Goal: Task Accomplishment & Management: Complete application form

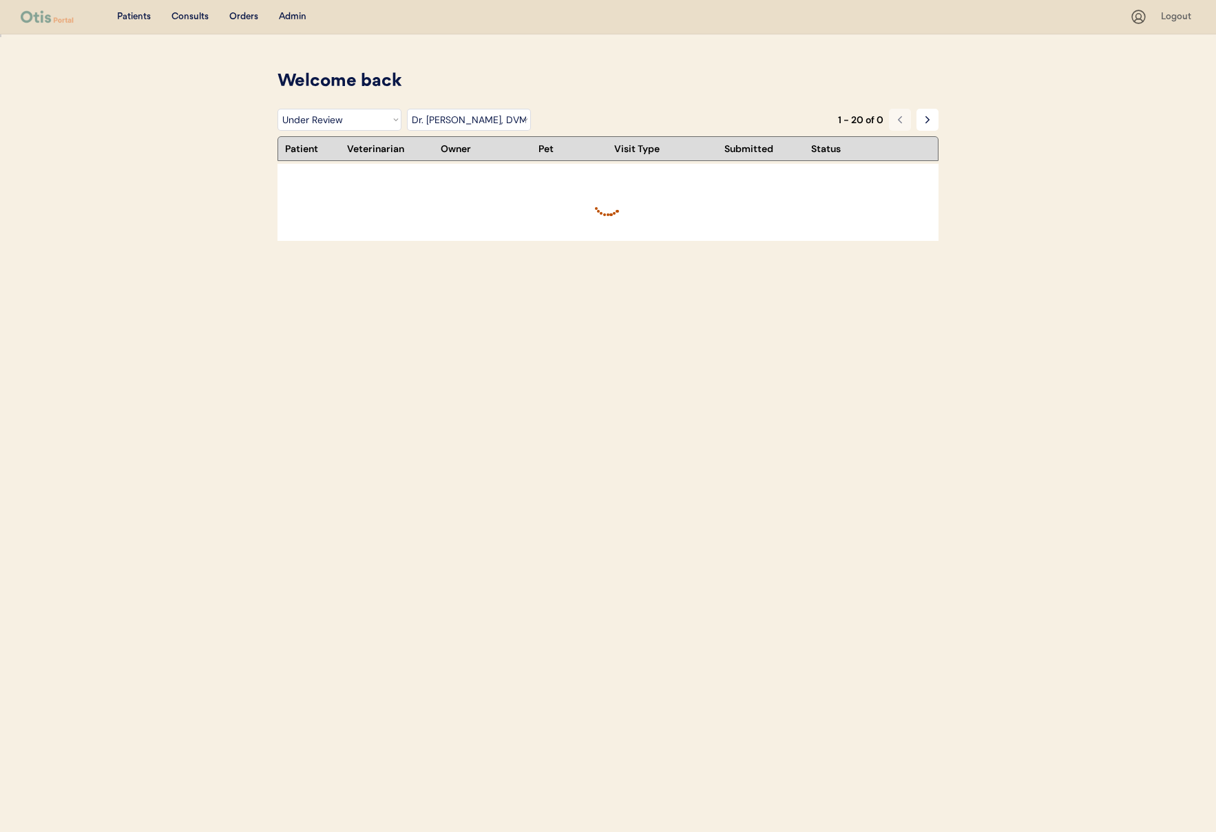
select select ""under_review""
select select ""dr__kit_warren__dvm""
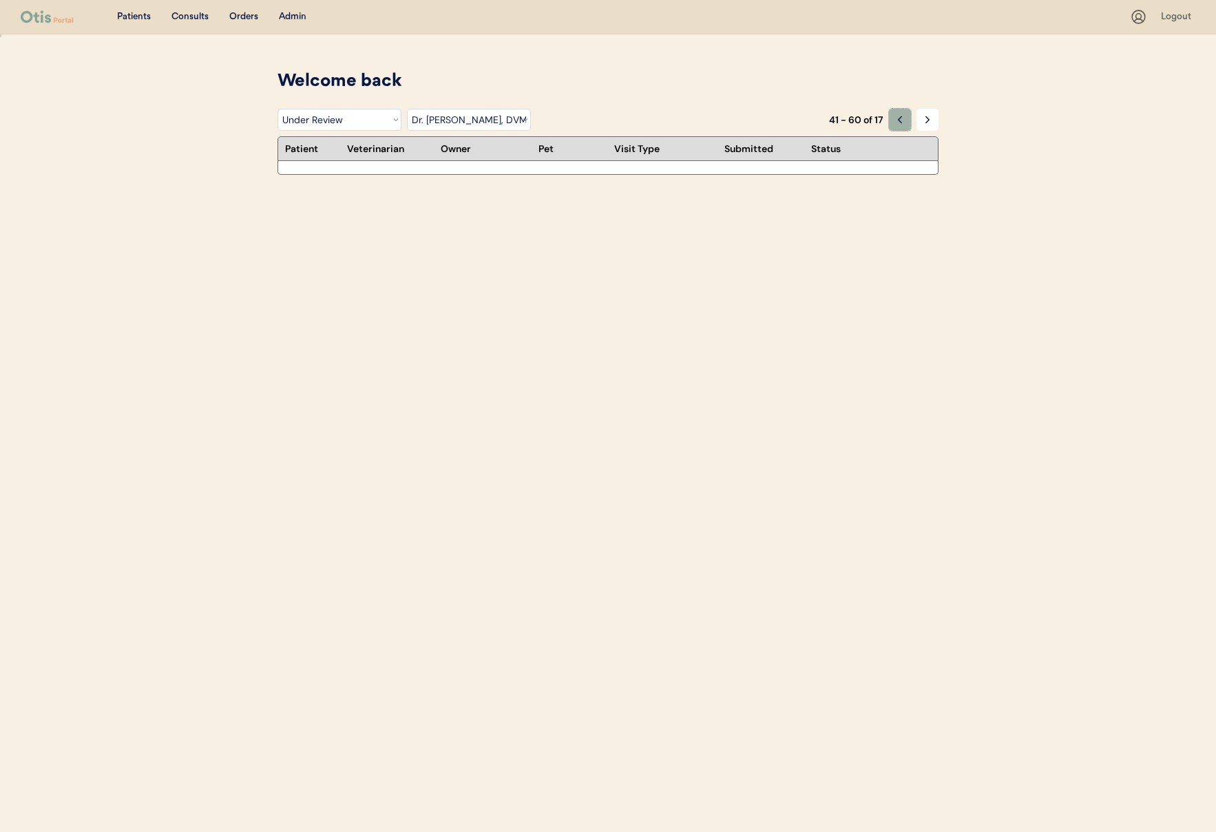
click at [898, 124] on icon at bounding box center [899, 119] width 11 height 11
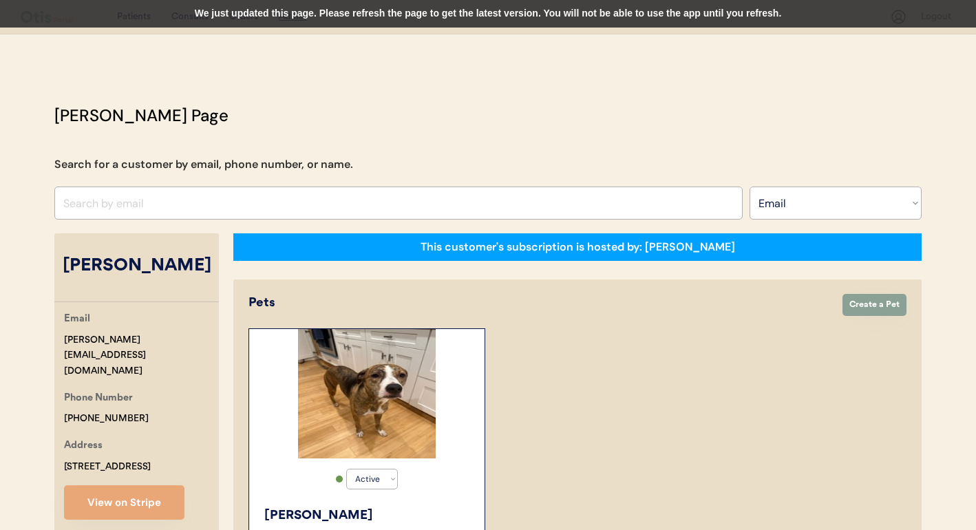
select select ""Email""
select select "true"
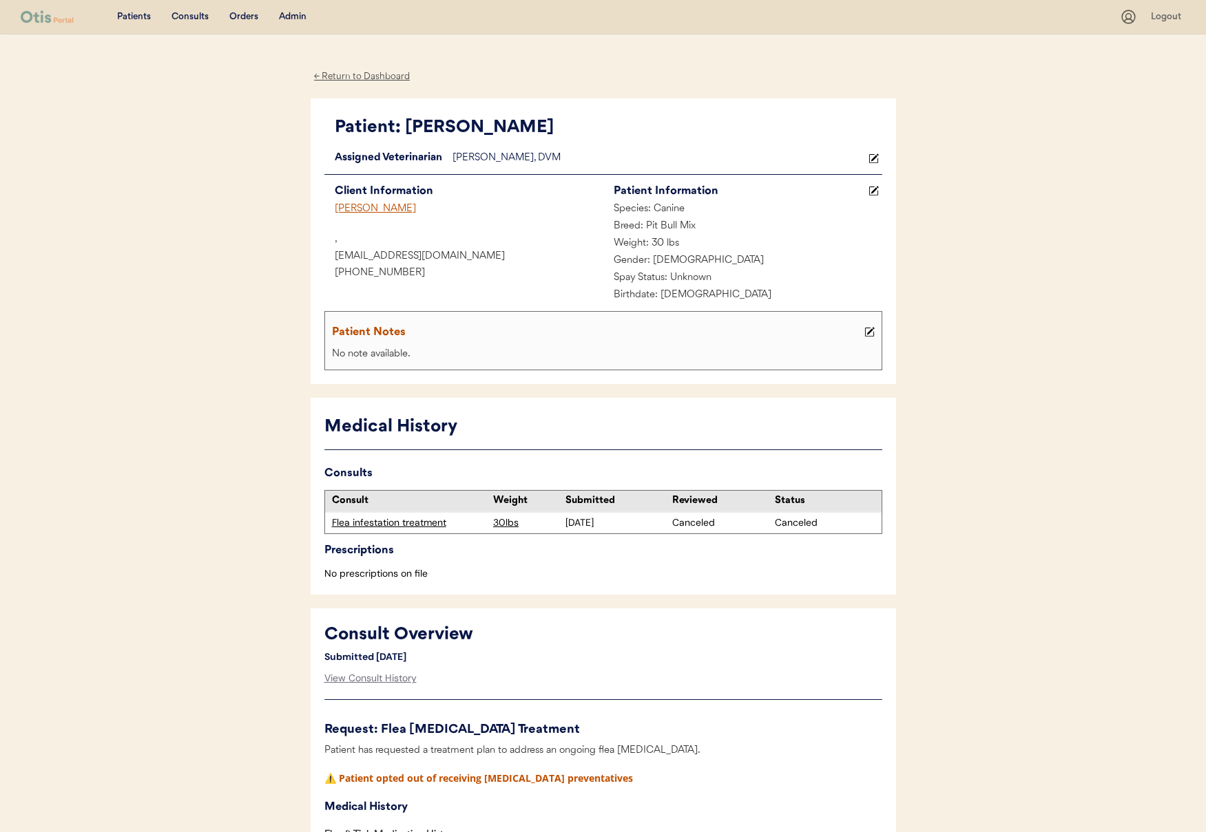
click at [179, 8] on div "Patients Consults Orders Admin" at bounding box center [570, 16] width 1099 height 17
click at [183, 17] on div "Consults" at bounding box center [189, 17] width 37 height 14
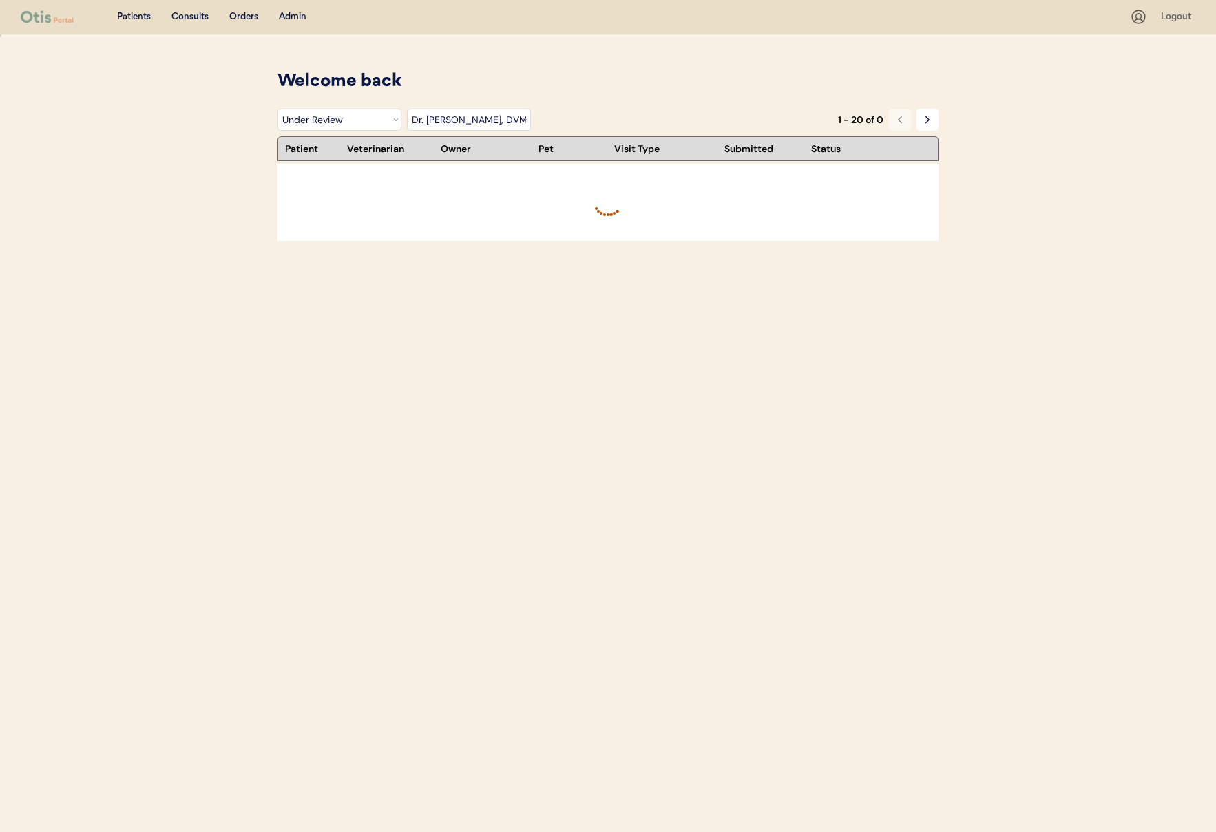
select select ""under_review""
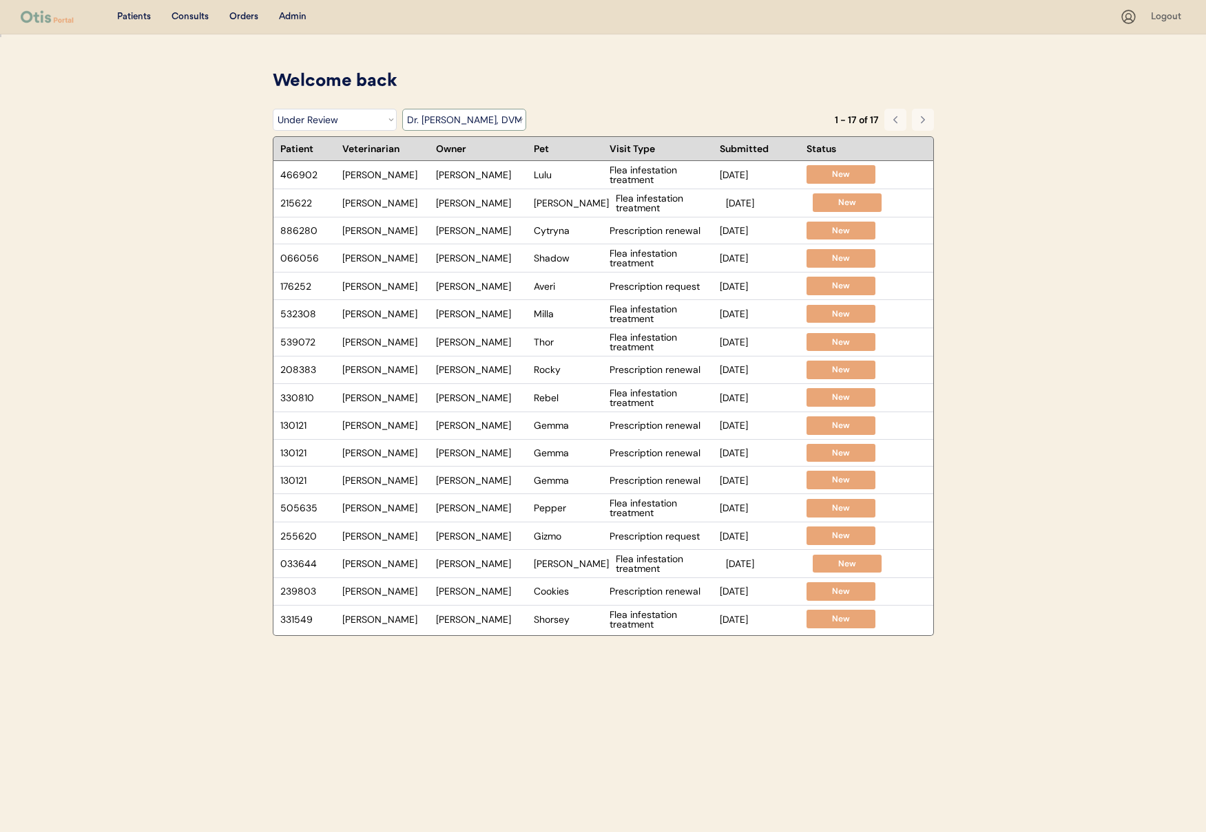
click at [487, 120] on select "Filter by Veterinarian Dr. Erin Belleville, DVM Dr. Jamie Clanin, DVM Dr. Kit W…" at bounding box center [464, 120] width 124 height 22
select select ""BLANK_1427118194589""
click at [402, 109] on select "Filter by Veterinarian Dr. Erin Belleville, DVM Dr. Jamie Clanin, DVM Dr. Kit W…" at bounding box center [464, 120] width 124 height 22
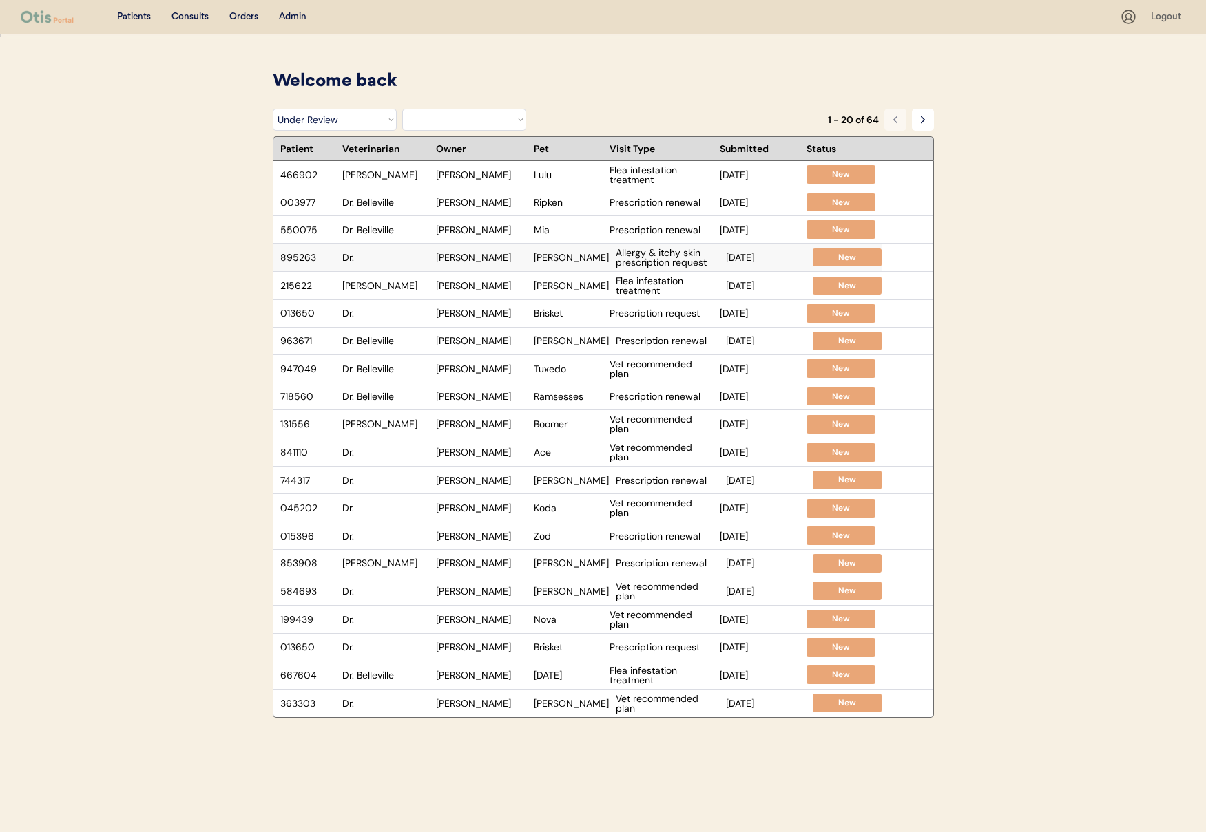
click at [395, 258] on div "Dr." at bounding box center [385, 258] width 87 height 10
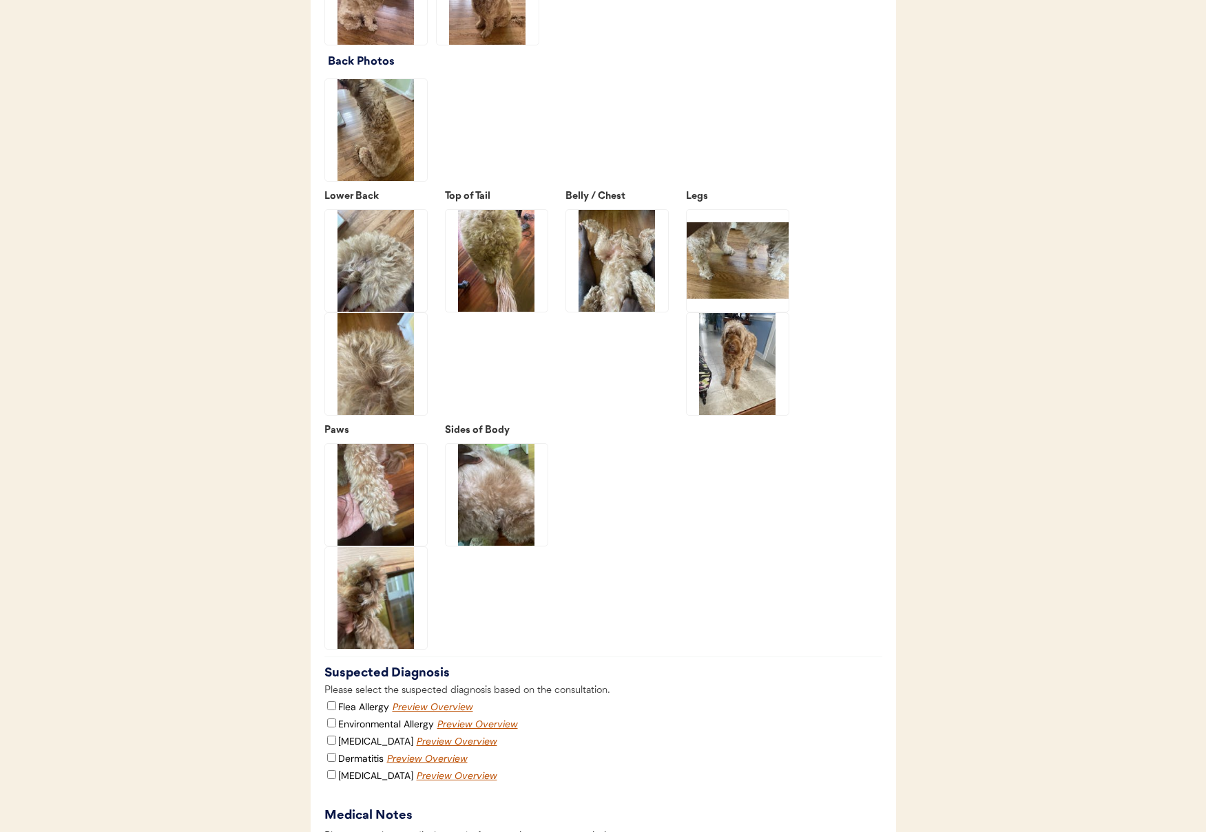
scroll to position [1818, 0]
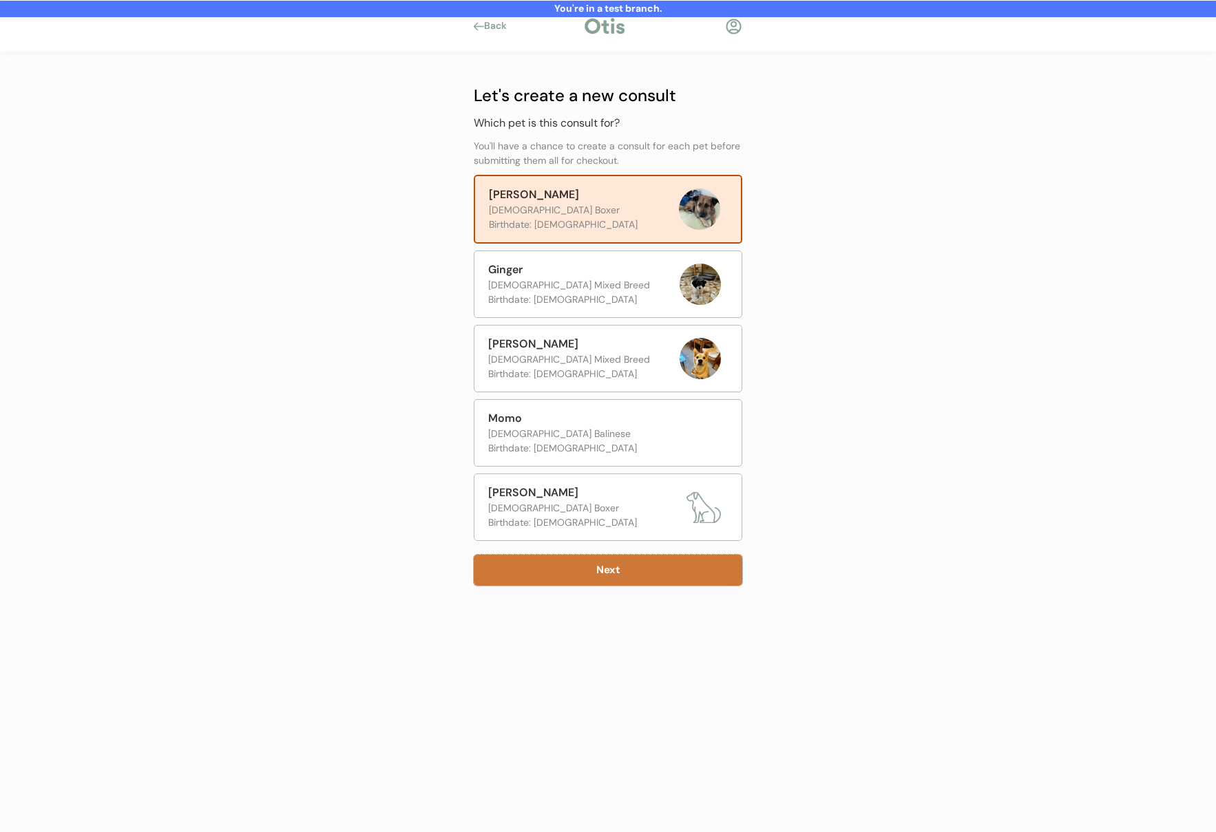
click at [578, 573] on button "Next" at bounding box center [608, 570] width 269 height 31
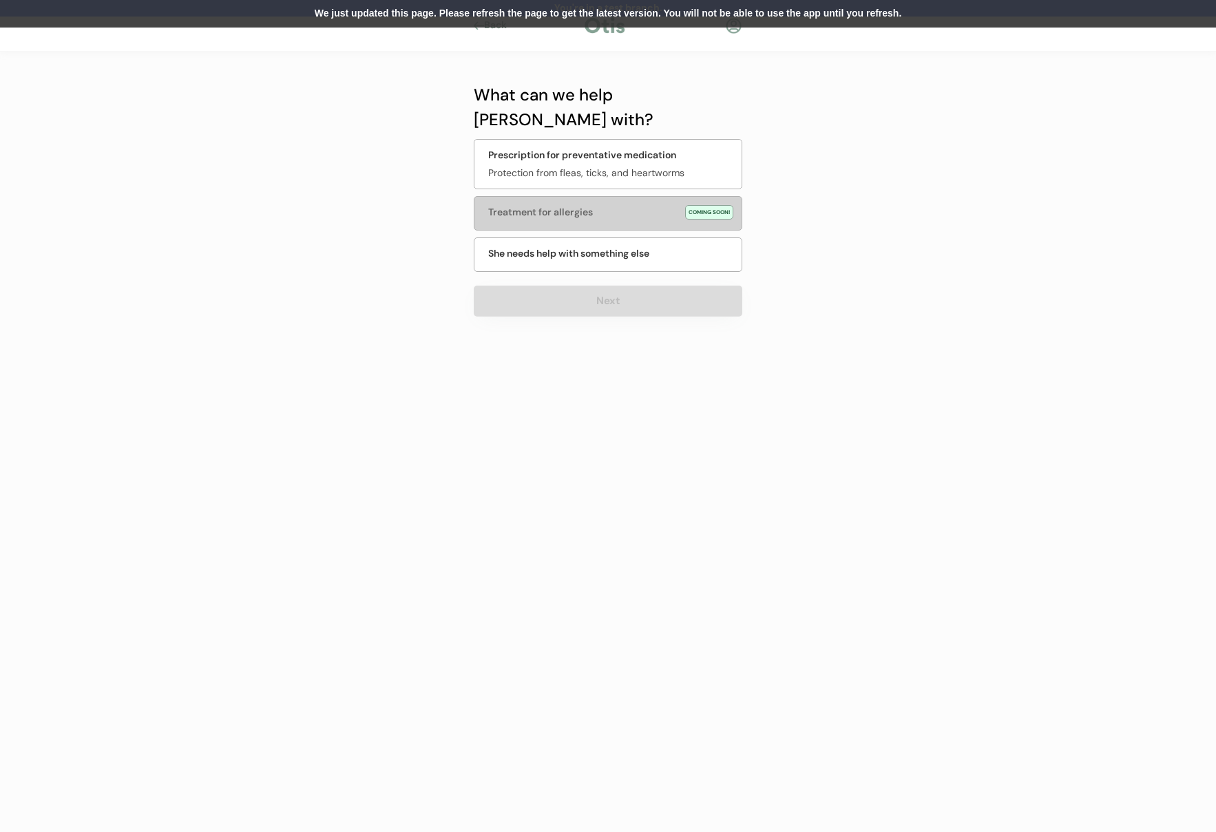
click at [435, 14] on div "We just updated this page. Please refresh the page to get the latest version. Y…" at bounding box center [608, 14] width 1216 height 28
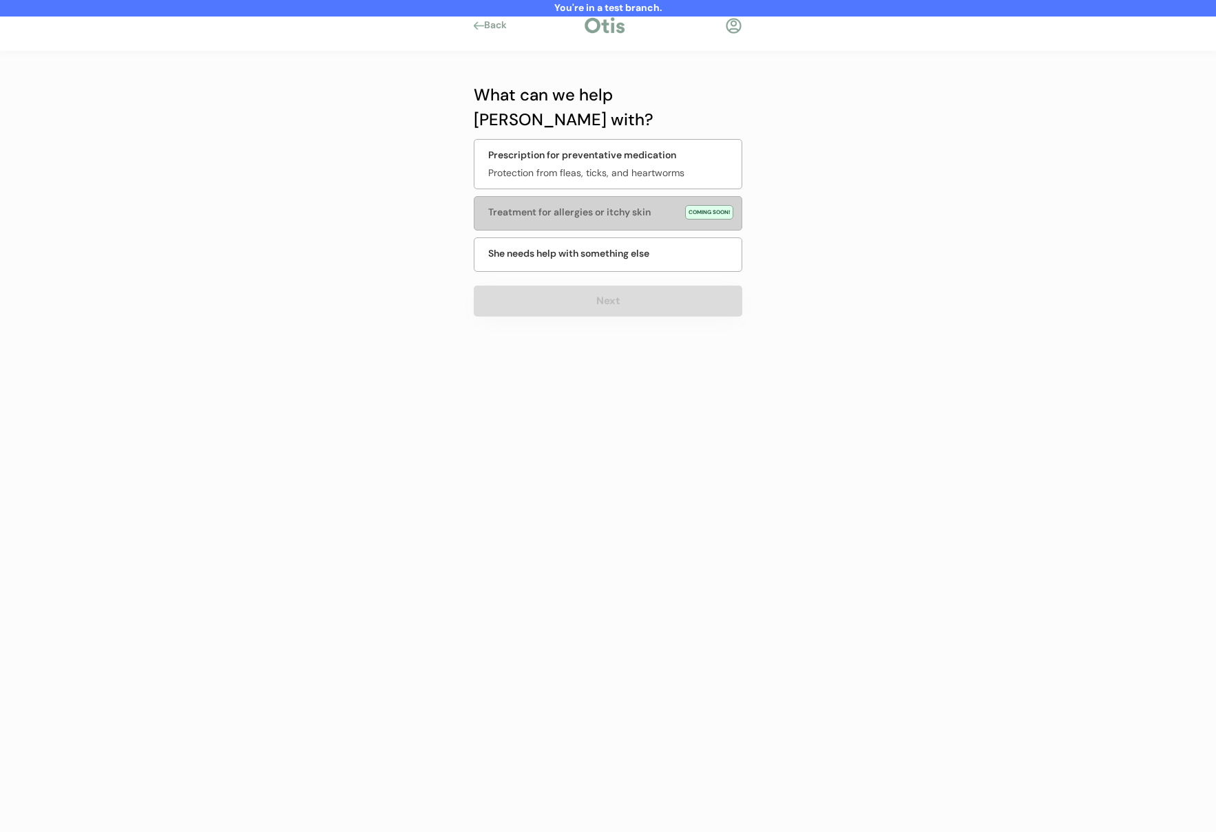
click at [731, 25] on div at bounding box center [733, 25] width 17 height 17
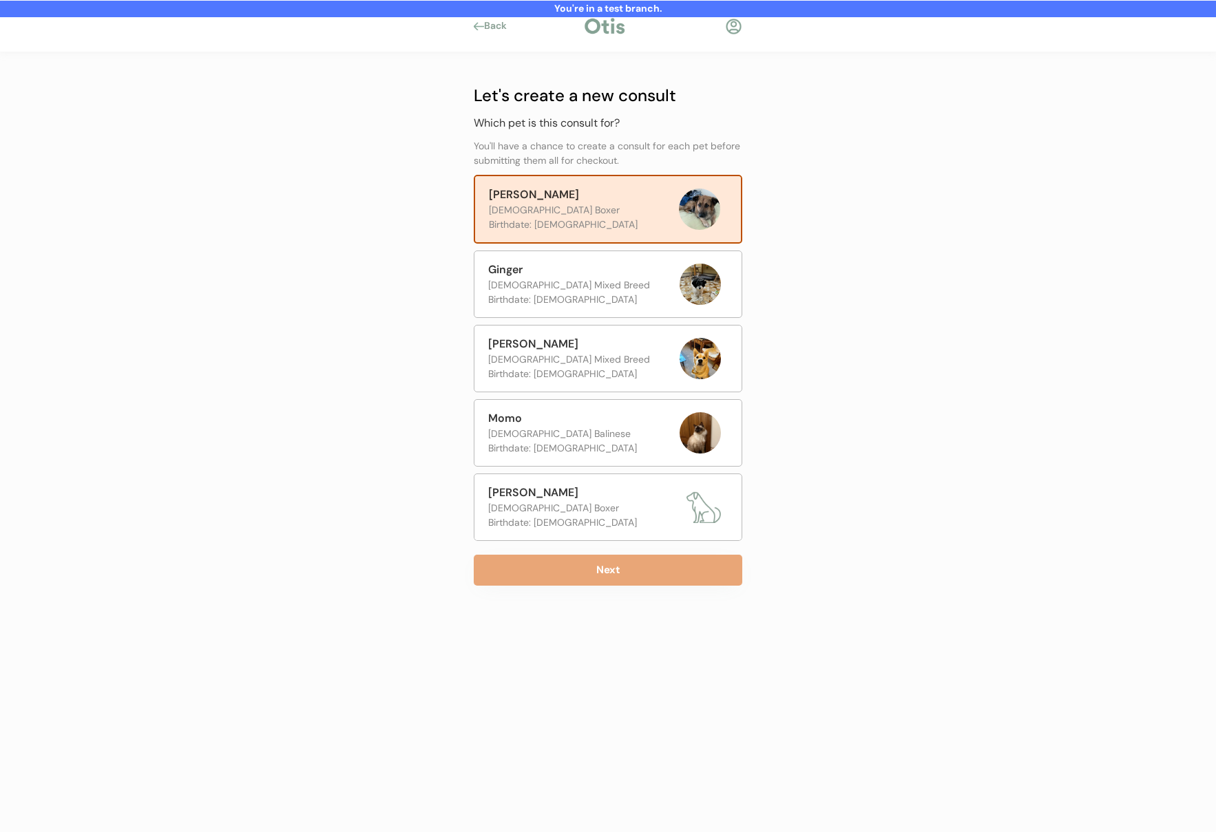
click at [559, 572] on button "Next" at bounding box center [608, 570] width 269 height 31
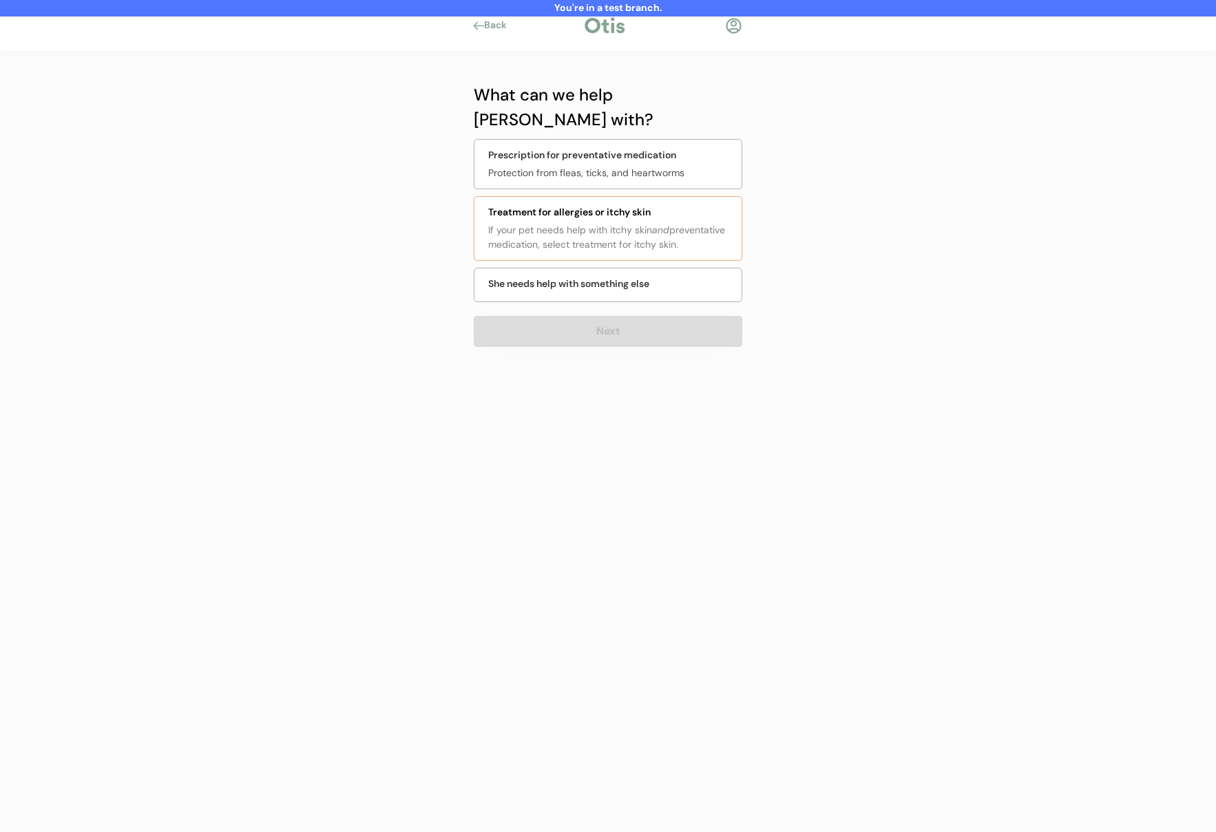
click at [606, 205] on div "Treatment for allergies or itchy skin" at bounding box center [610, 212] width 245 height 14
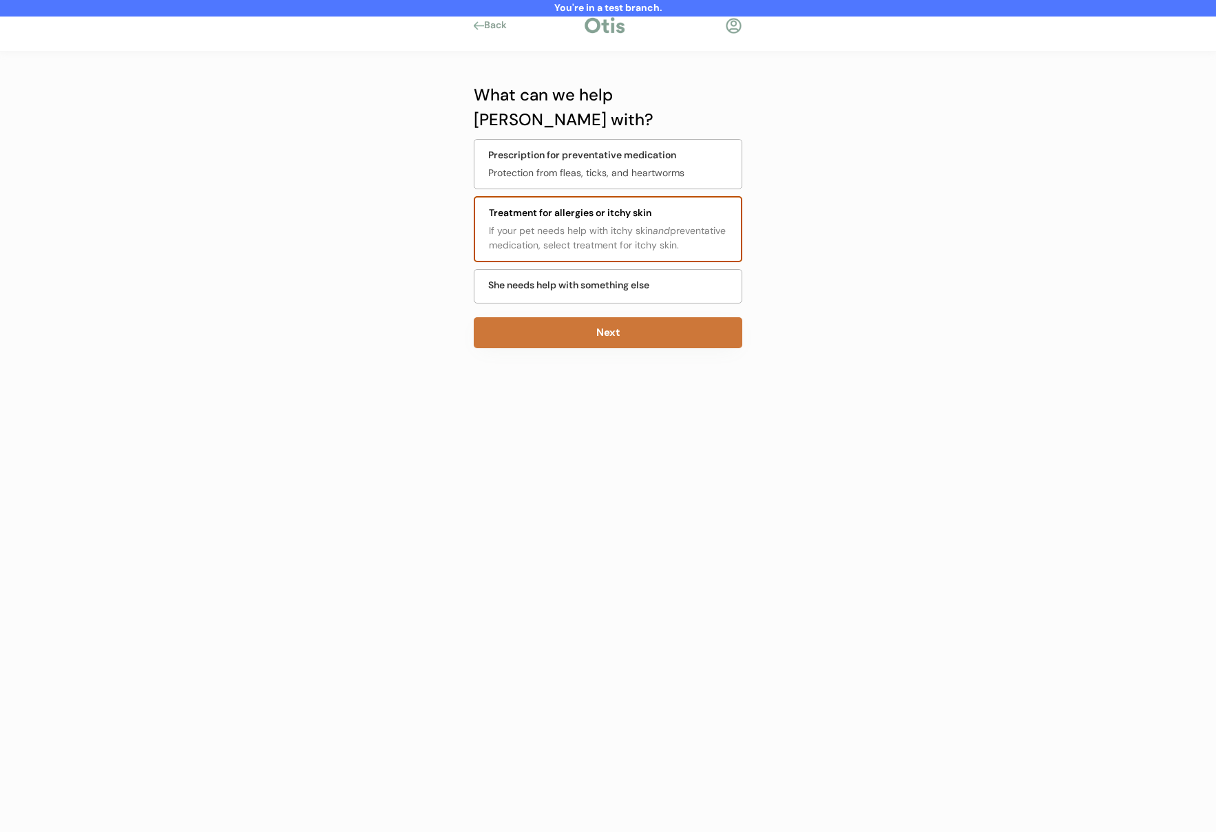
click at [570, 317] on button "Next" at bounding box center [608, 332] width 269 height 31
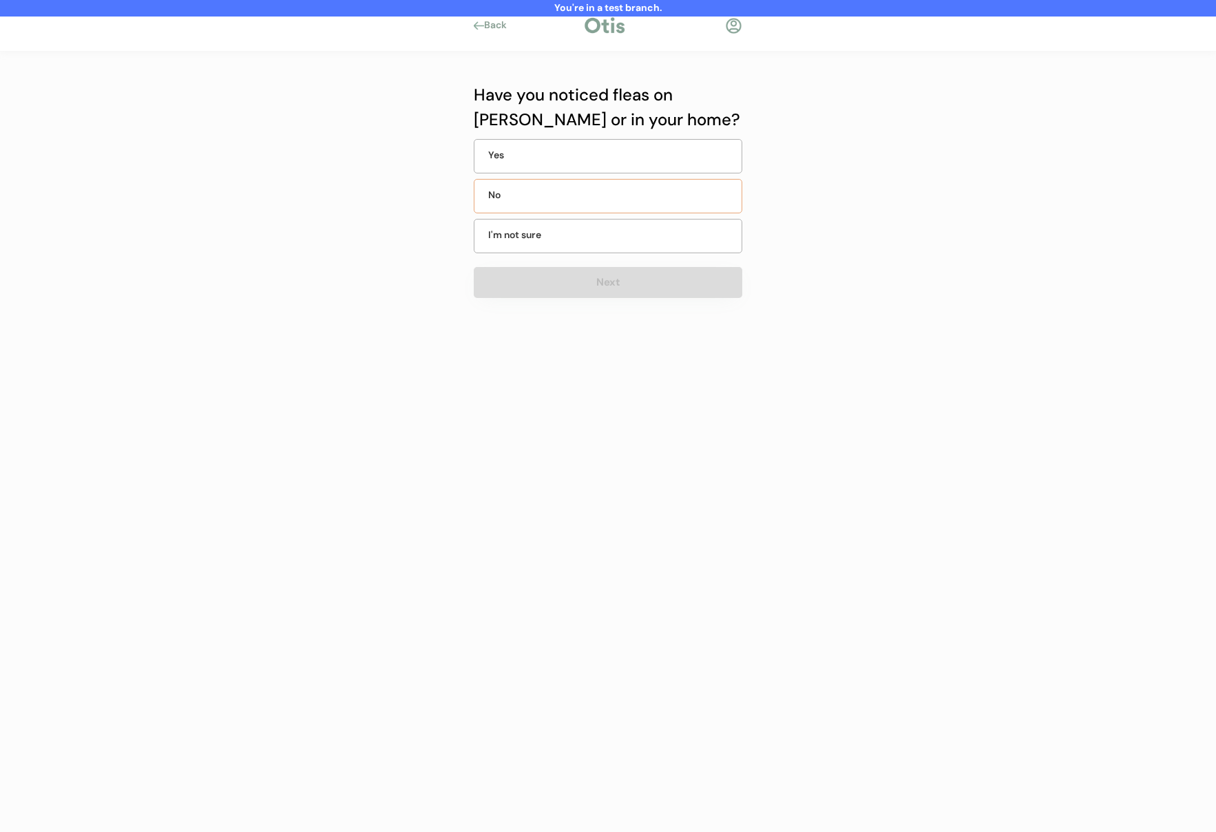
click at [572, 185] on div "No" at bounding box center [608, 196] width 269 height 34
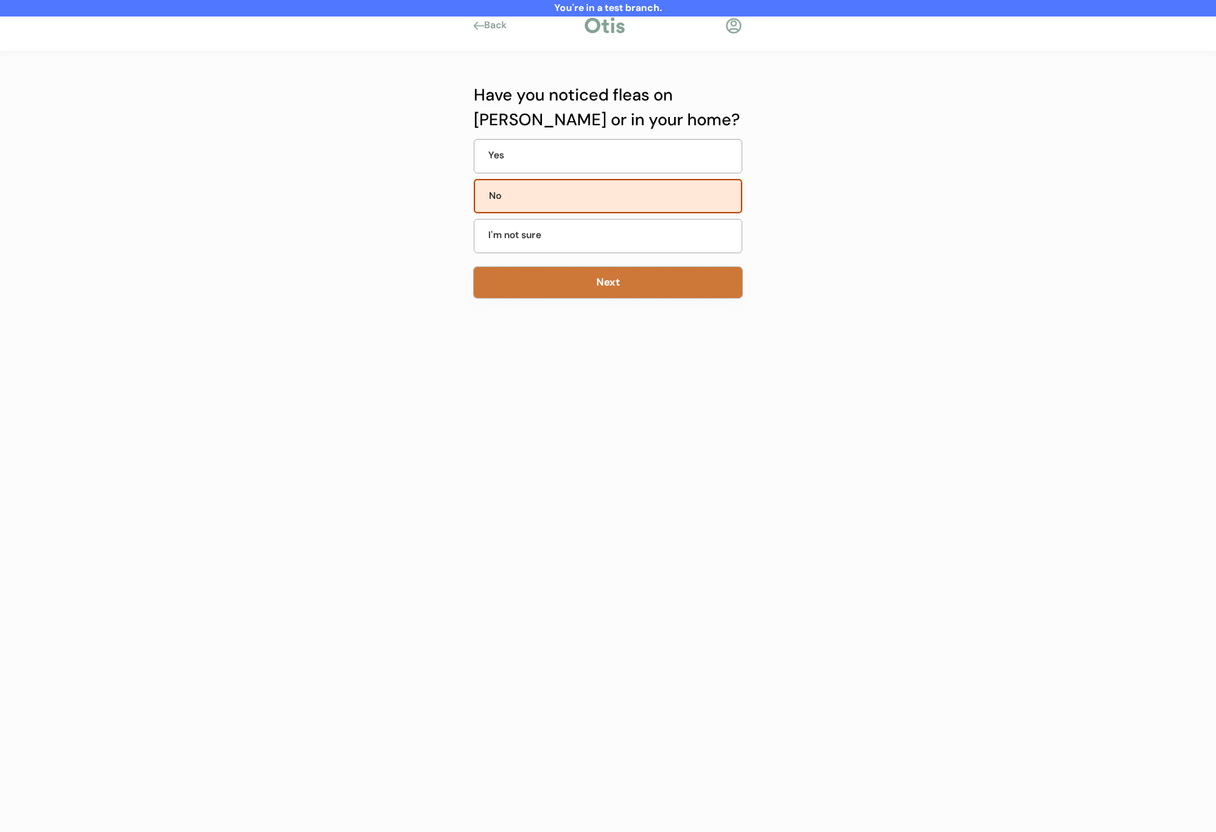
click at [559, 284] on button "Next" at bounding box center [608, 282] width 269 height 31
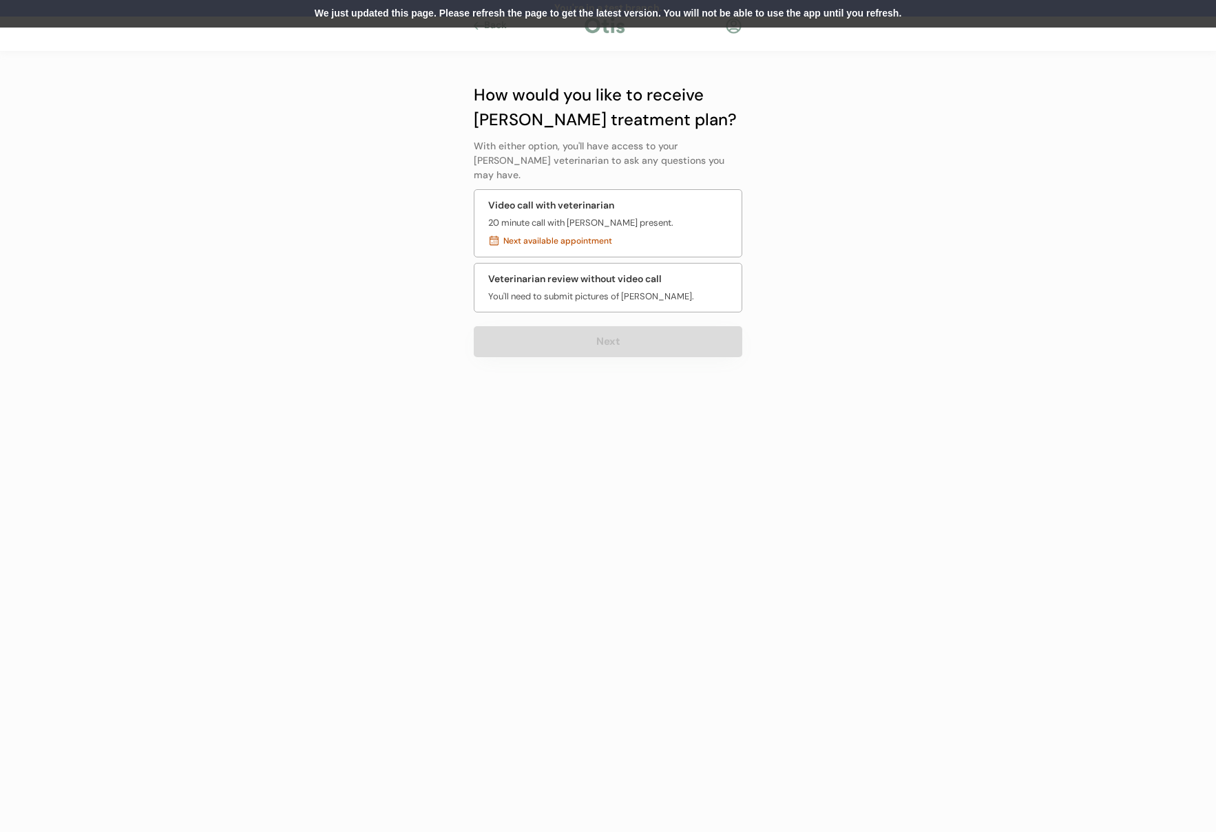
click at [176, 25] on div "We just updated this page. Please refresh the page to get the latest version. Y…" at bounding box center [608, 14] width 1216 height 28
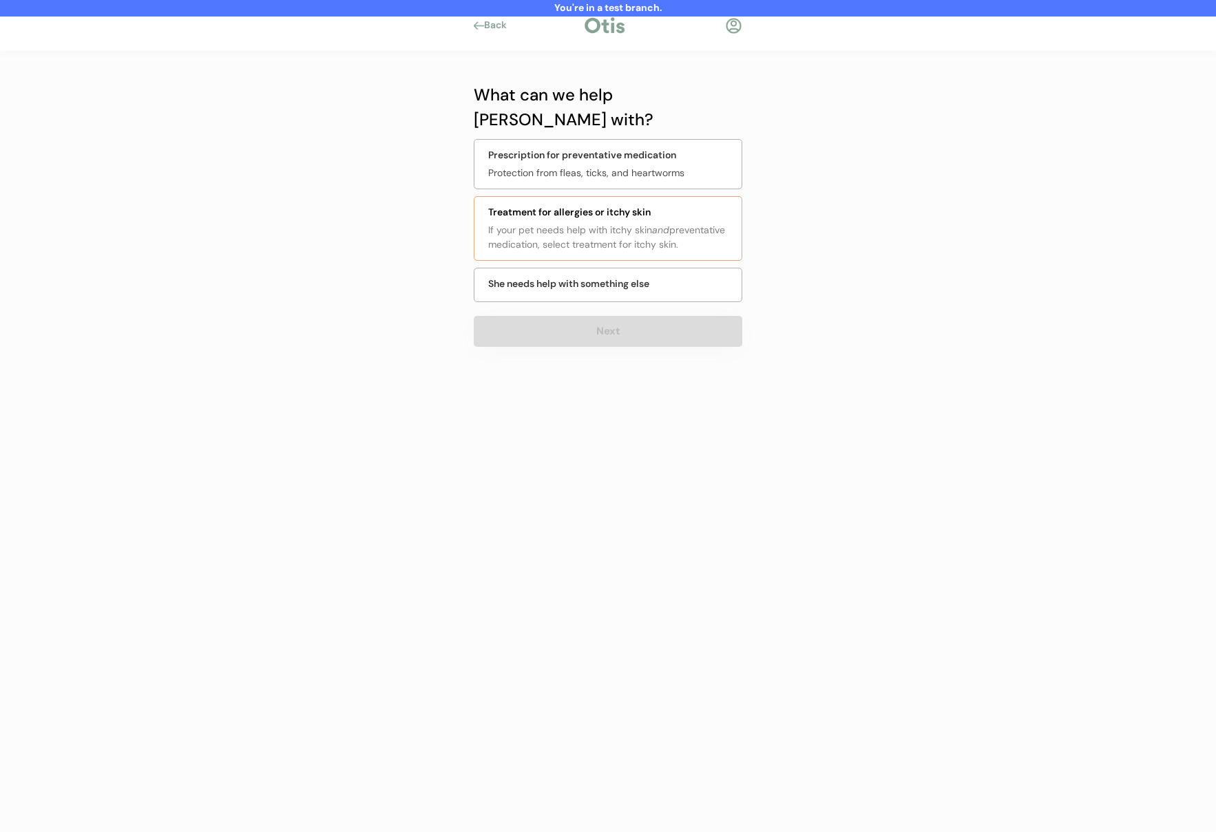
click at [602, 223] on div "If your pet needs help with itchy skin and preventative medication, select trea…" at bounding box center [610, 237] width 245 height 29
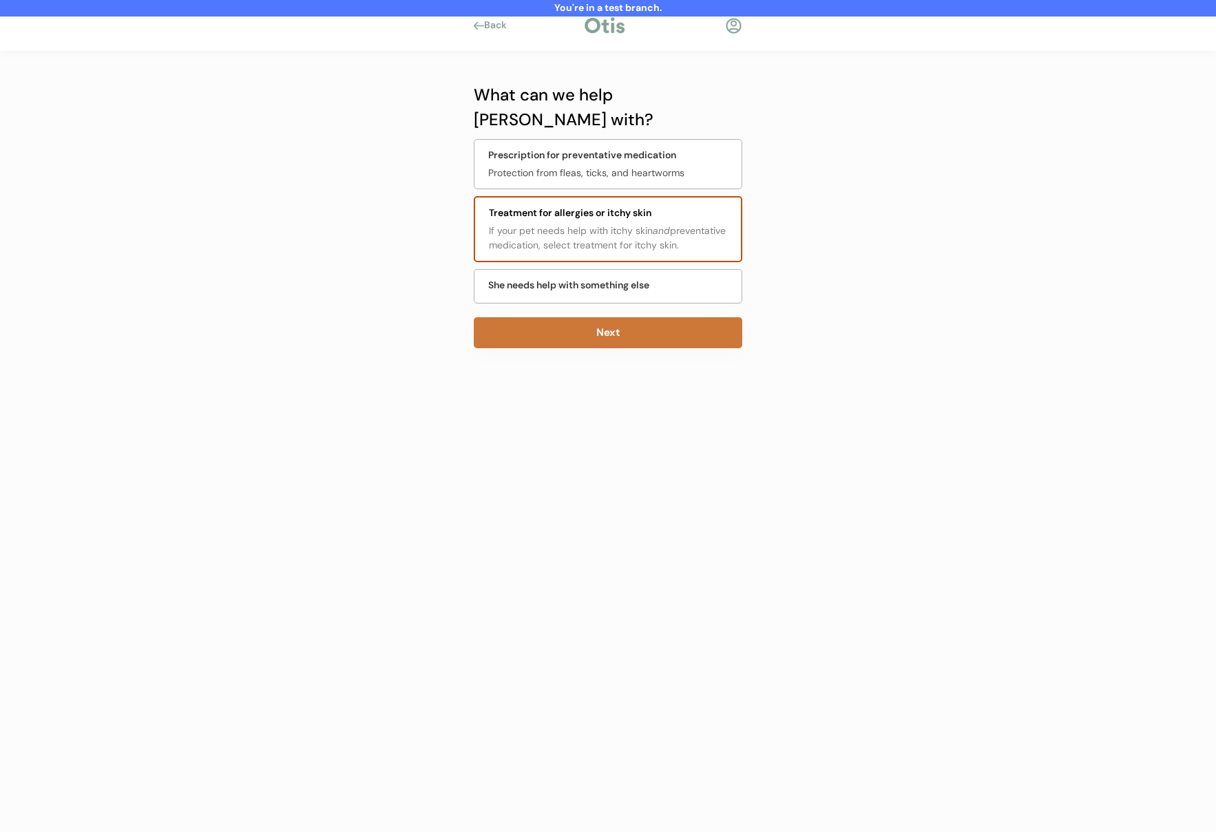
click at [585, 317] on button "Next" at bounding box center [608, 332] width 269 height 31
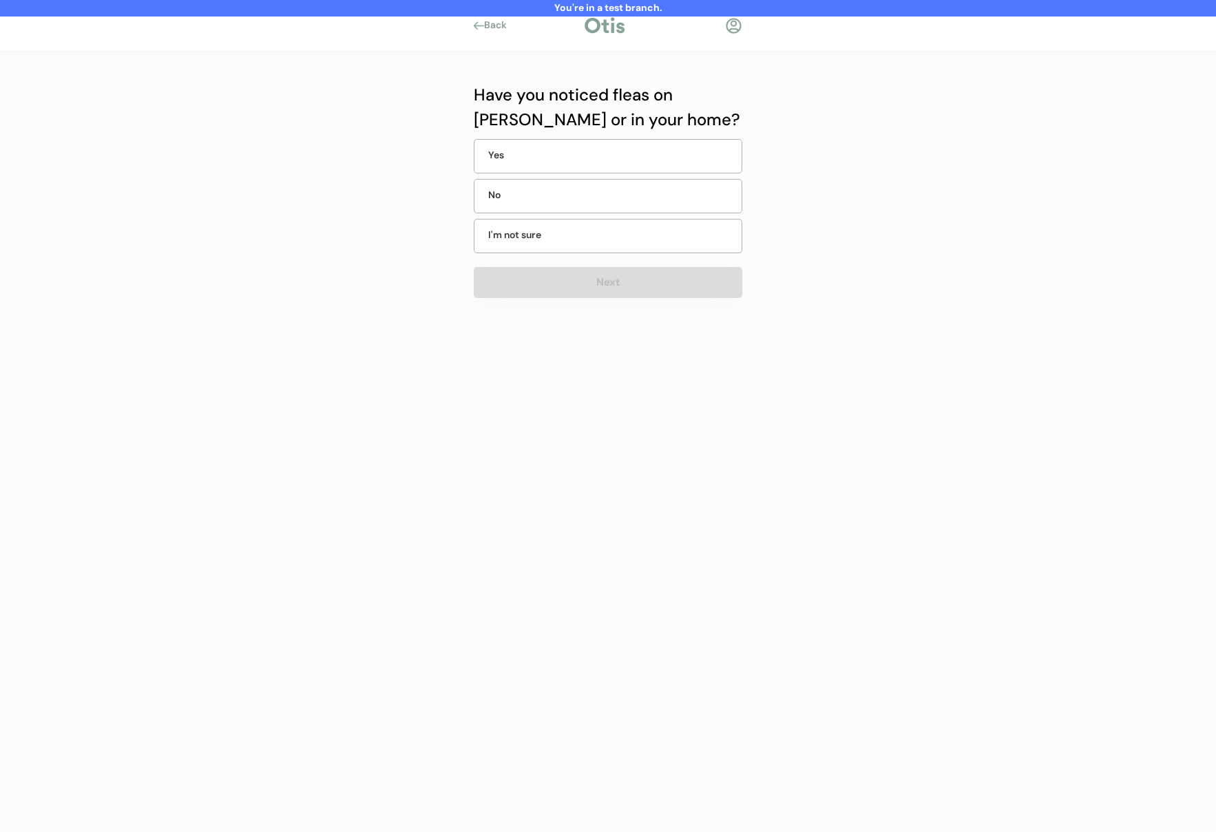
click at [604, 209] on div "No" at bounding box center [608, 196] width 269 height 34
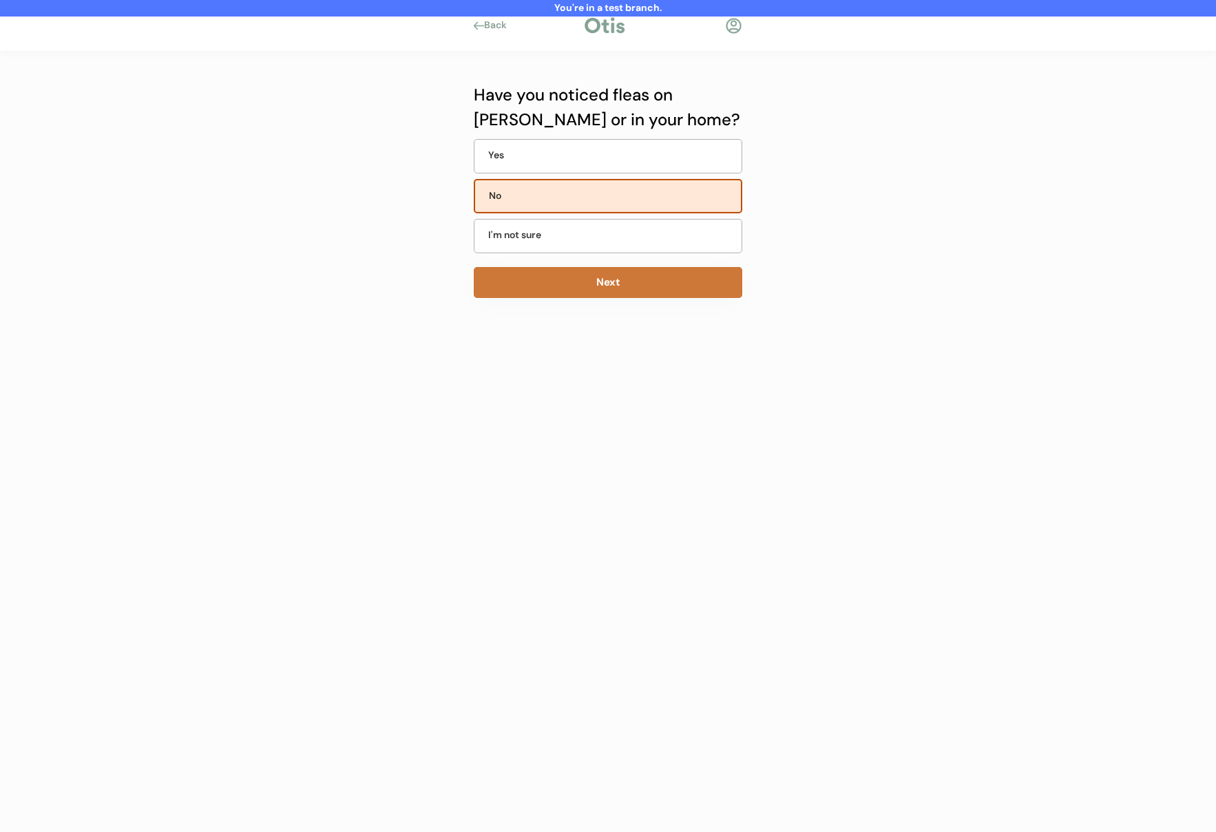
click at [584, 283] on button "Next" at bounding box center [608, 282] width 269 height 31
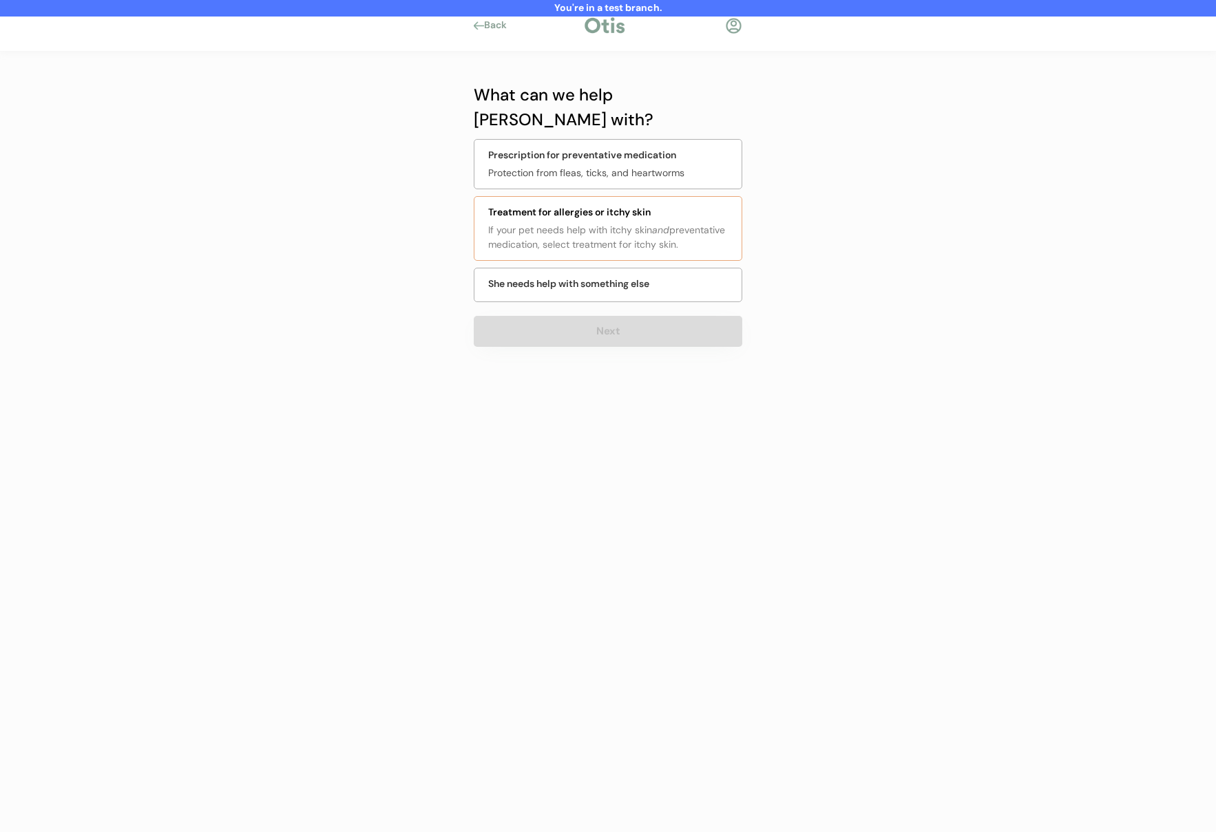
click at [549, 223] on div "If your pet needs help with itchy skin and preventative medication, select trea…" at bounding box center [610, 237] width 245 height 29
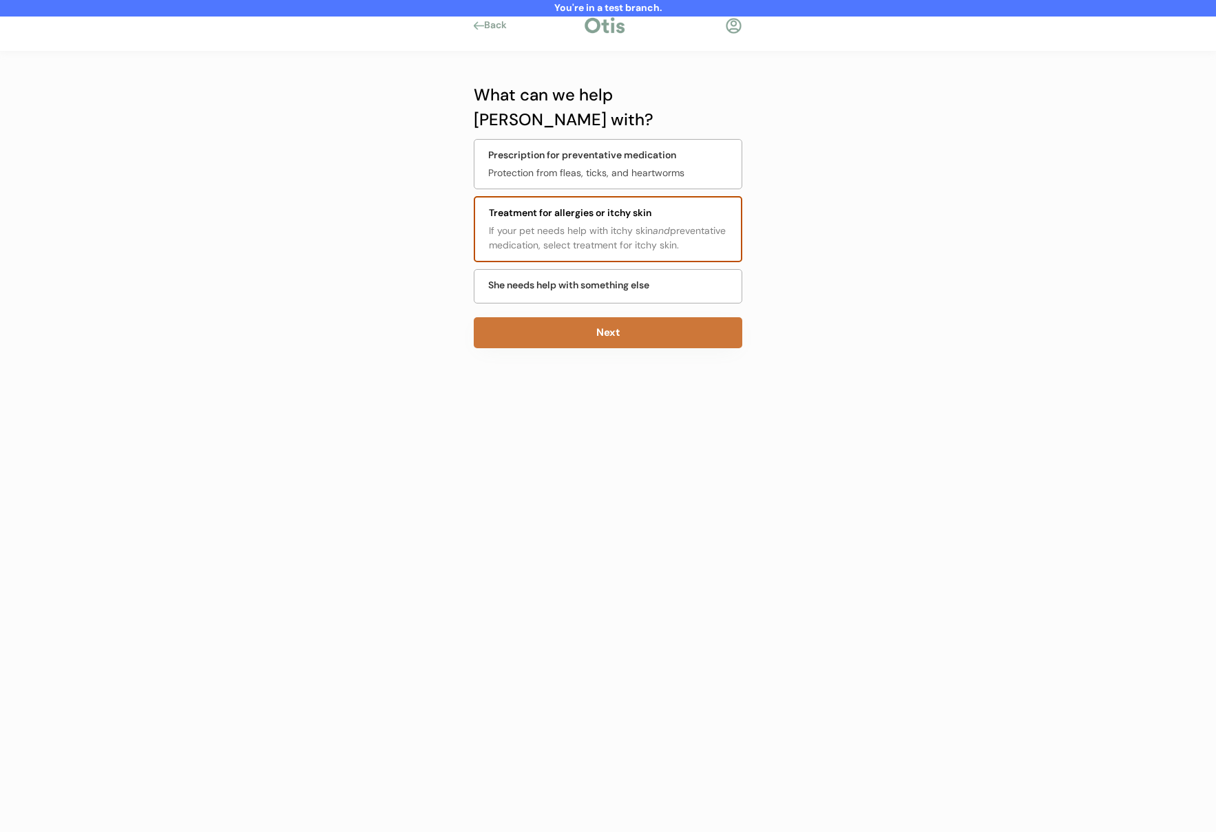
click at [566, 317] on button "Next" at bounding box center [608, 332] width 269 height 31
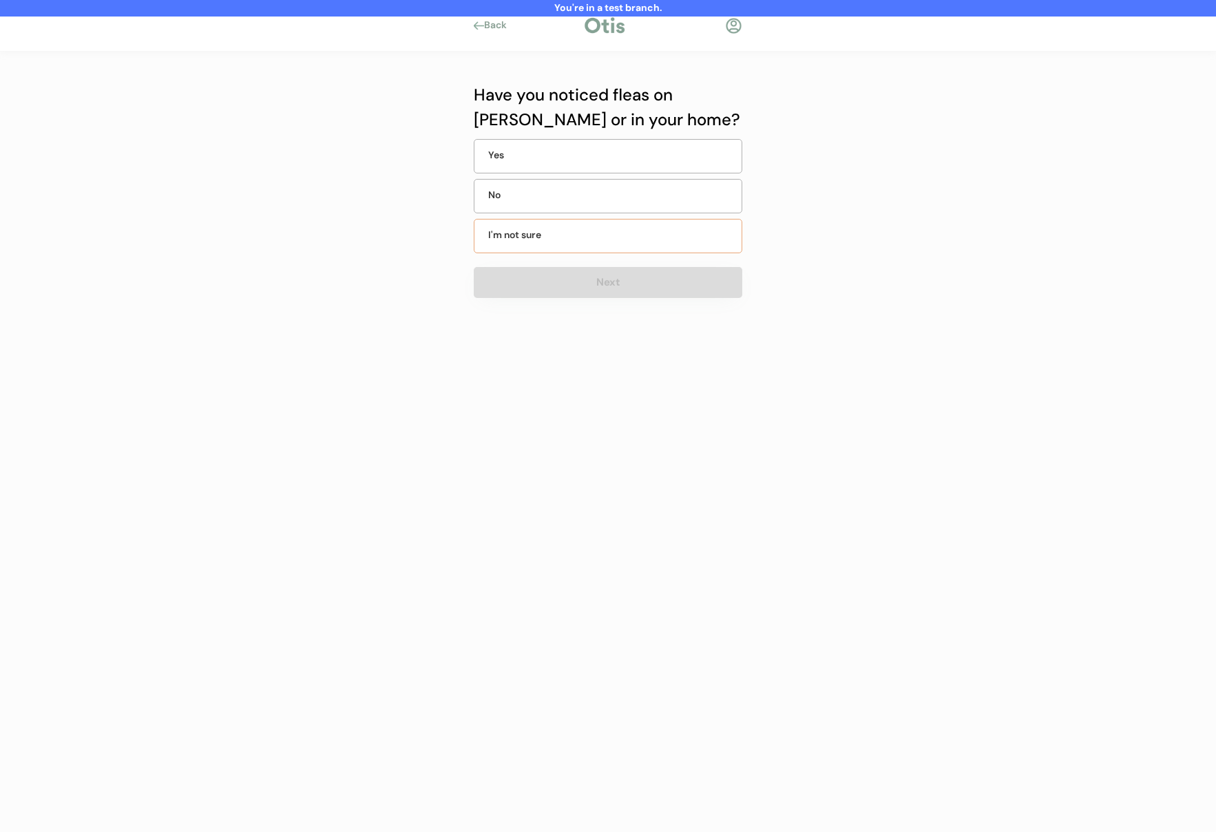
click at [583, 238] on div "I'm not sure" at bounding box center [608, 236] width 269 height 34
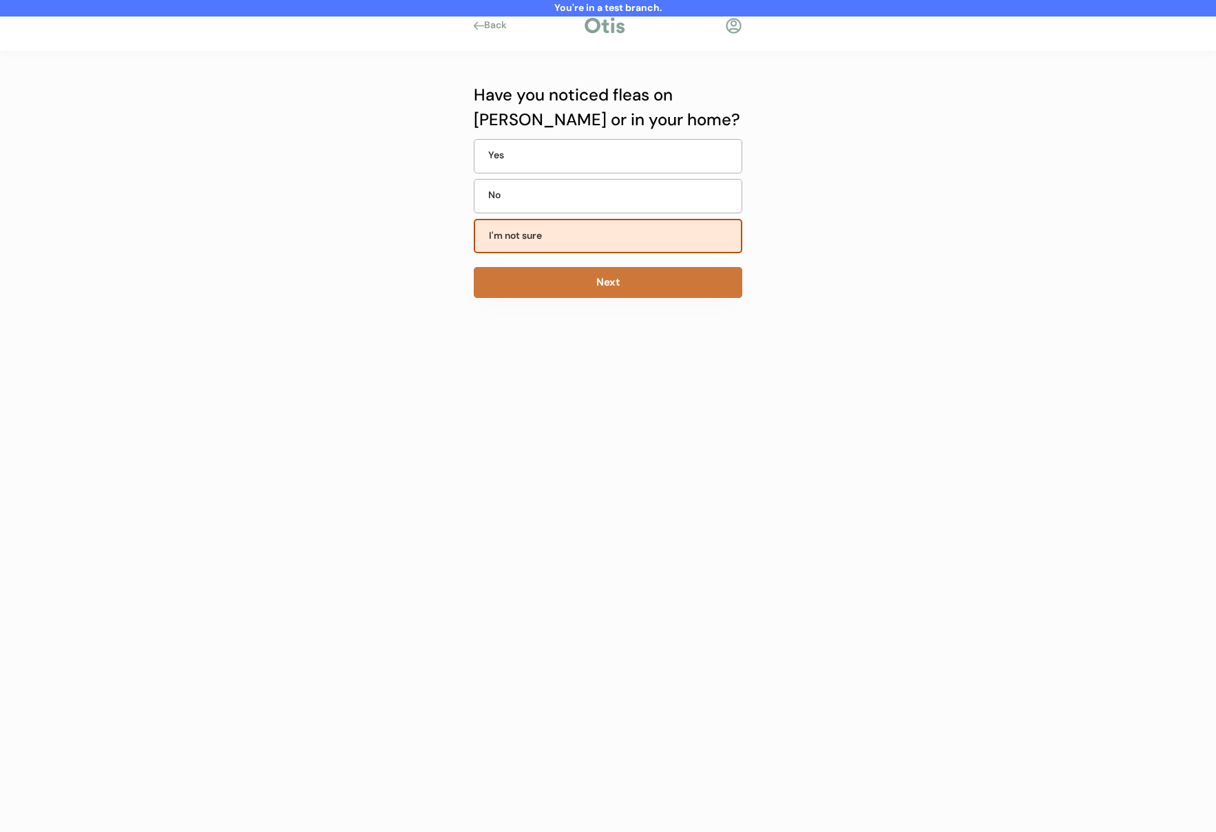
click at [576, 284] on button "Next" at bounding box center [608, 282] width 269 height 31
